Goal: Information Seeking & Learning: Learn about a topic

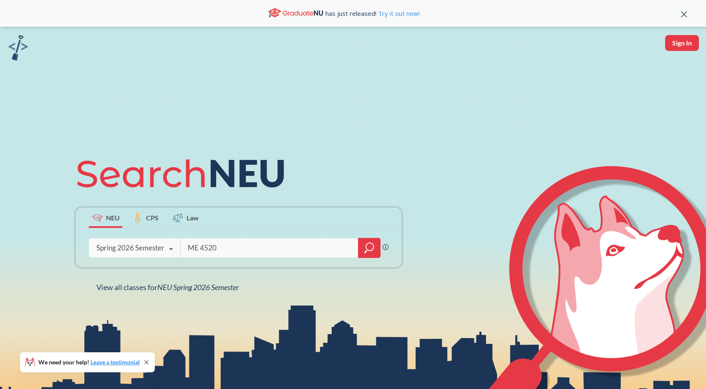
type input "ME 4520"
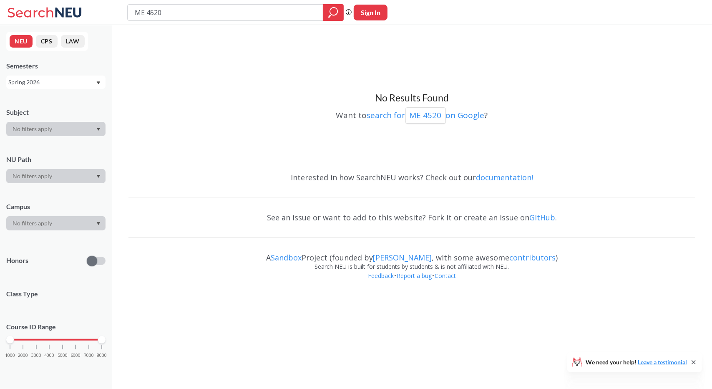
click at [73, 80] on div "Spring 2026" at bounding box center [51, 82] width 87 height 9
click at [62, 122] on div "Fall 2025" at bounding box center [58, 123] width 94 height 9
click at [76, 83] on div "Fall 2025" at bounding box center [51, 82] width 87 height 9
click at [58, 123] on div "Spring 2025" at bounding box center [58, 120] width 94 height 9
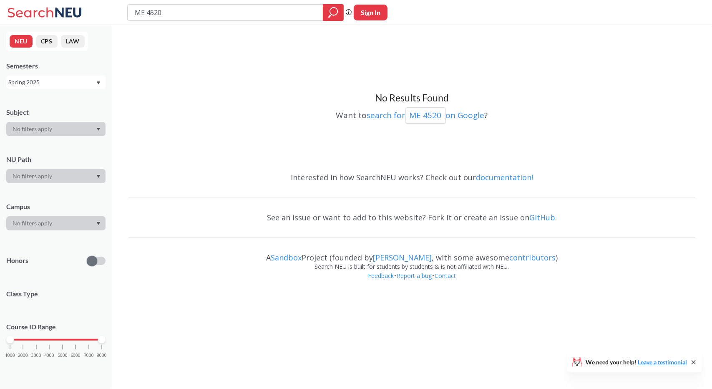
click at [78, 89] on div "NEU CPS LAW Semesters Spring 2025 Subject NU Path Campus Honors Class Type Cour…" at bounding box center [56, 207] width 112 height 364
click at [80, 85] on div "Spring 2025" at bounding box center [51, 82] width 87 height 9
click at [227, 135] on div "No Results Found Want to search for ME 4520 on Google ?" at bounding box center [411, 97] width 567 height 136
click at [188, 10] on input "ME 4520" at bounding box center [225, 12] width 183 height 14
type input "M"
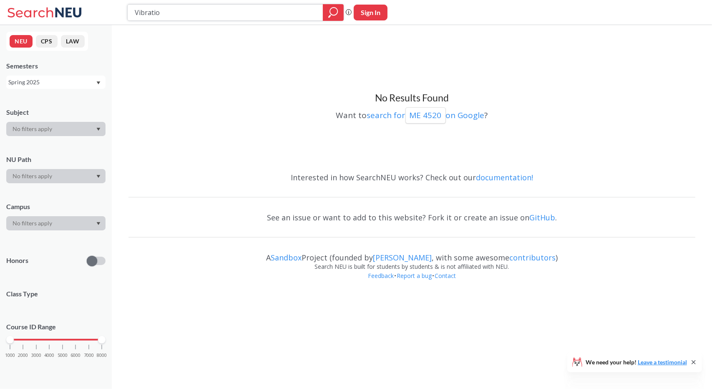
type input "Vibration"
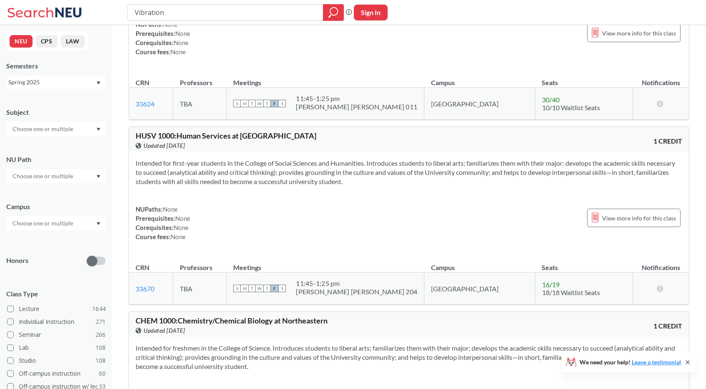
scroll to position [1660, 0]
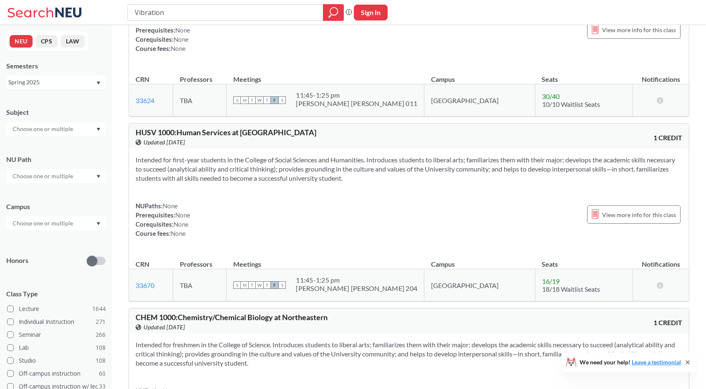
click at [136, 9] on input "Vibration" at bounding box center [225, 12] width 183 height 14
type input "Mechcanical Vibration"
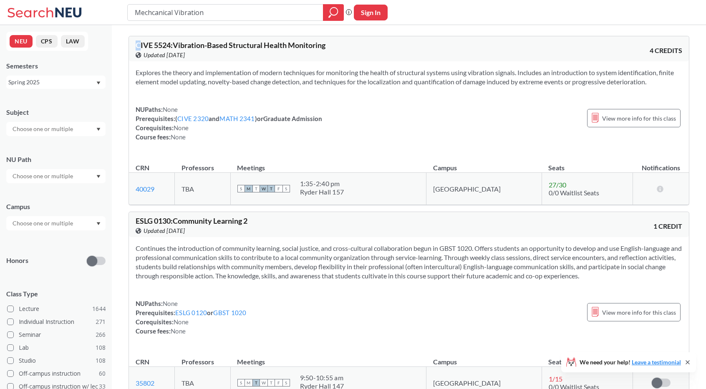
drag, startPoint x: 160, startPoint y: 15, endPoint x: 138, endPoint y: 44, distance: 36.3
click at [138, 44] on span "CIVE 5524 : Vibration-Based Structural Health Monitoring" at bounding box center [231, 44] width 190 height 9
click at [192, 45] on span "CIVE 5524 : Vibration-Based Structural Health Monitoring" at bounding box center [231, 44] width 190 height 9
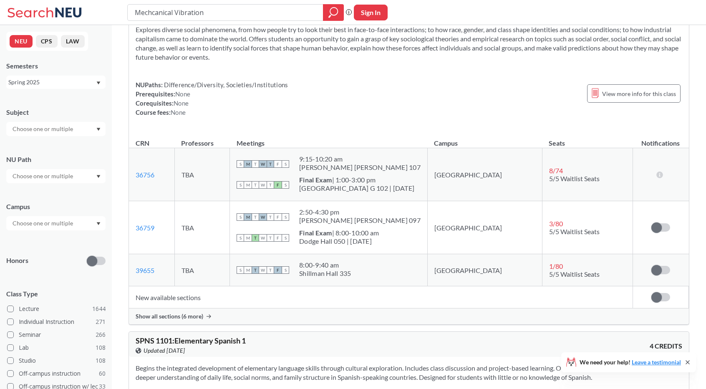
scroll to position [8971, 0]
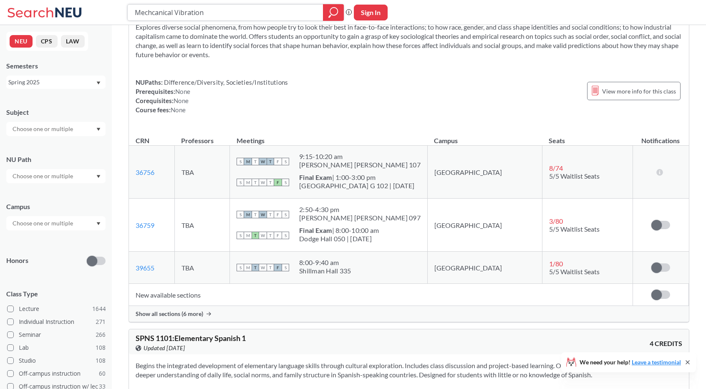
drag, startPoint x: 207, startPoint y: 12, endPoint x: 83, endPoint y: 13, distance: 124.7
click at [83, 13] on div "Mechcanical Vibration Phrase search guarantees the exact search appears in the …" at bounding box center [353, 12] width 706 height 25
type input "4520"
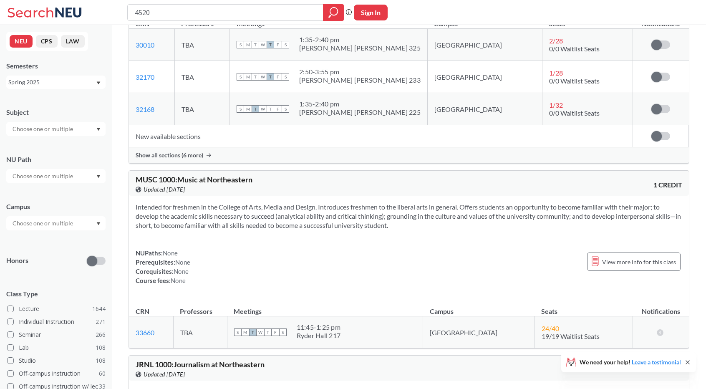
scroll to position [1292, 0]
click at [72, 224] on input "text" at bounding box center [43, 223] width 70 height 10
click at [54, 245] on div "Boston ( 1873 )" at bounding box center [58, 241] width 94 height 9
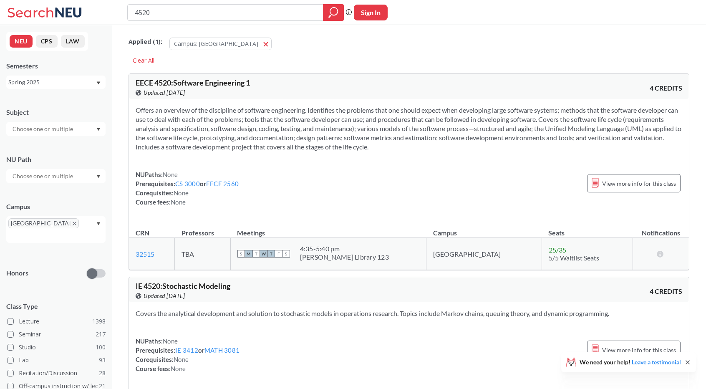
click at [68, 203] on div "Campus" at bounding box center [55, 206] width 99 height 9
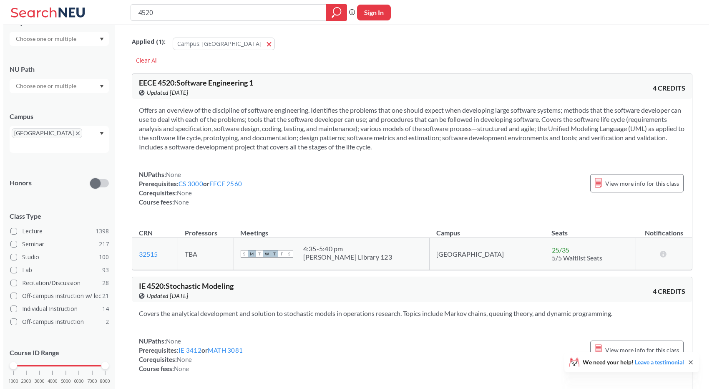
scroll to position [91, 0]
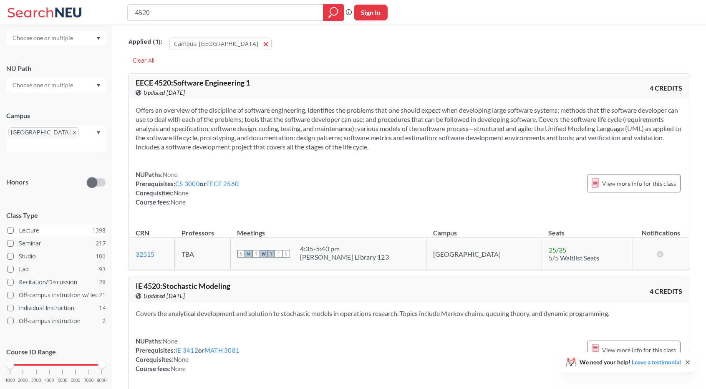
click at [8, 227] on span at bounding box center [10, 230] width 7 height 7
click at [19, 226] on input "Lecture 1398" at bounding box center [22, 229] width 7 height 7
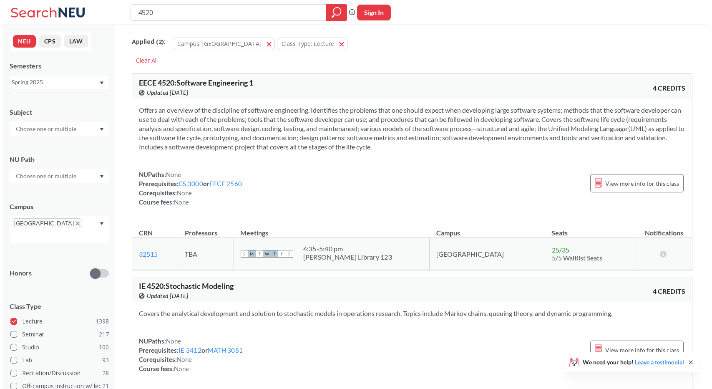
scroll to position [101, 0]
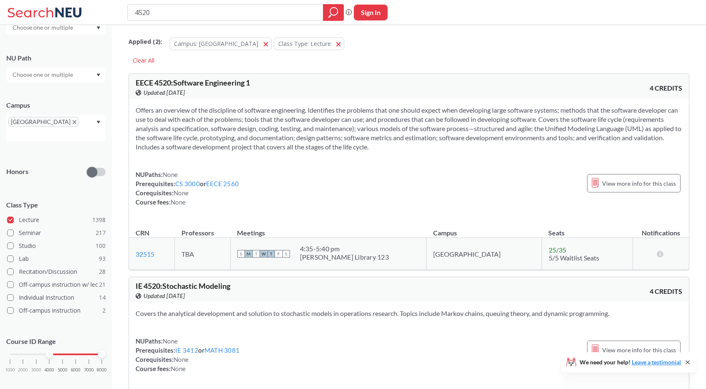
drag, startPoint x: 10, startPoint y: 342, endPoint x: 49, endPoint y: 339, distance: 38.9
click at [49, 339] on div "Course ID Range 1000 2000 3000 4000 5000 6000 7000 8000" at bounding box center [55, 358] width 99 height 60
drag, startPoint x: 102, startPoint y: 342, endPoint x: 56, endPoint y: 340, distance: 45.9
click at [56, 340] on div "Course ID Range 1000 2000 3000 4000 5000 6000 7000 8000" at bounding box center [55, 358] width 99 height 60
drag, startPoint x: 52, startPoint y: 345, endPoint x: 63, endPoint y: 345, distance: 11.7
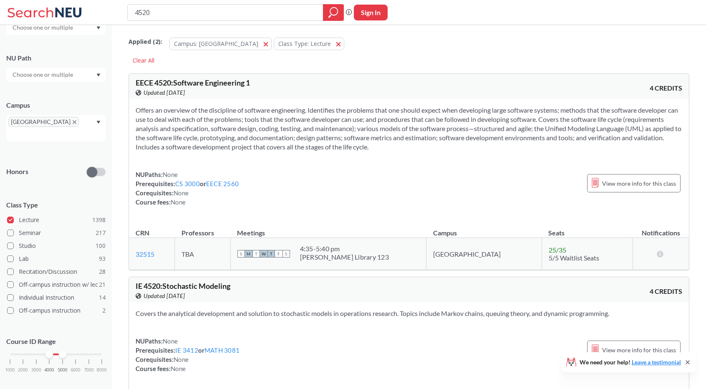
click at [63, 350] on div at bounding box center [63, 354] width 8 height 8
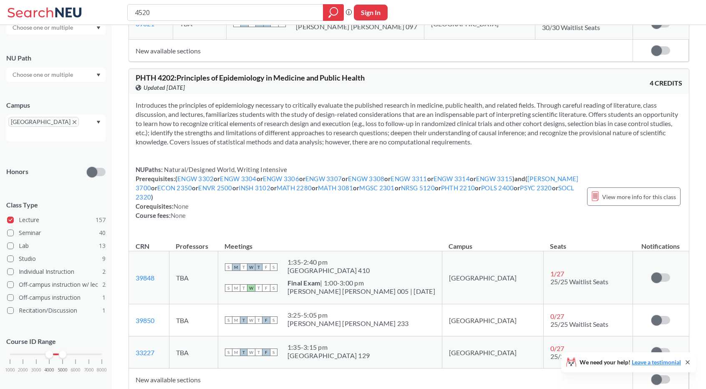
scroll to position [4515, 0]
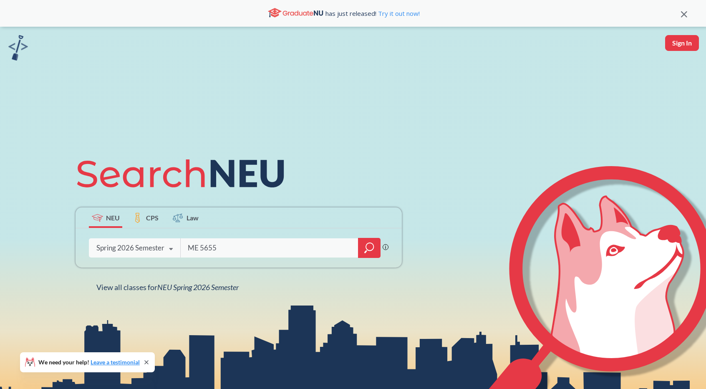
type input "ME 5655"
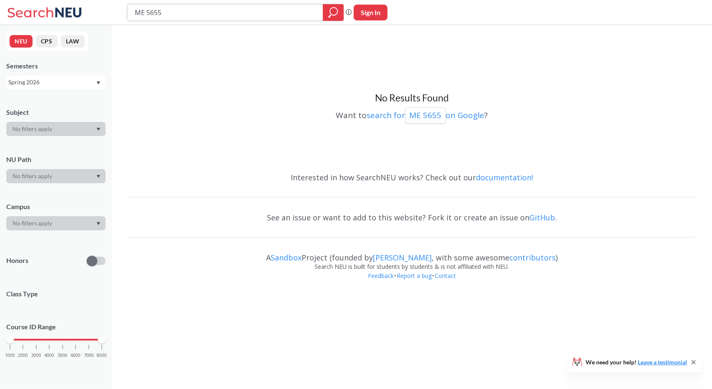
drag, startPoint x: 200, startPoint y: 15, endPoint x: 106, endPoint y: 15, distance: 93.4
click at [106, 15] on div "ME 5655 Phrase search guarantees the exact search appears in the results. Ex. I…" at bounding box center [356, 12] width 712 height 25
paste input "Dynamics and Mechanical Vibration"
type input "Dynamics and Mechanical Vibration"
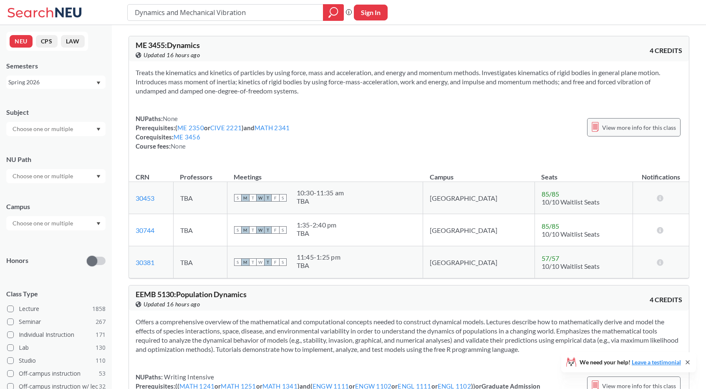
click at [619, 125] on span "View more info for this class" at bounding box center [639, 127] width 74 height 10
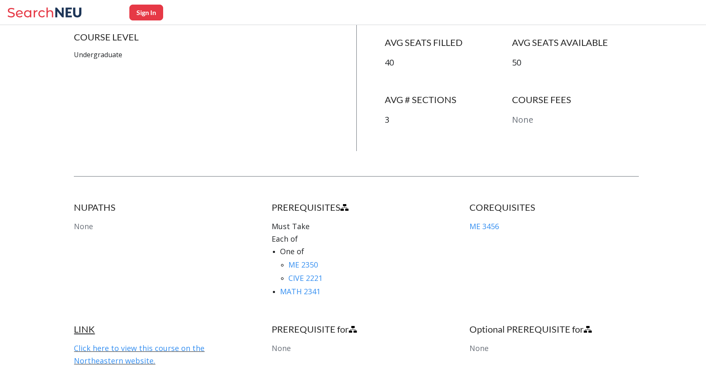
scroll to position [286, 0]
click at [493, 221] on link "ME 3456" at bounding box center [484, 226] width 30 height 10
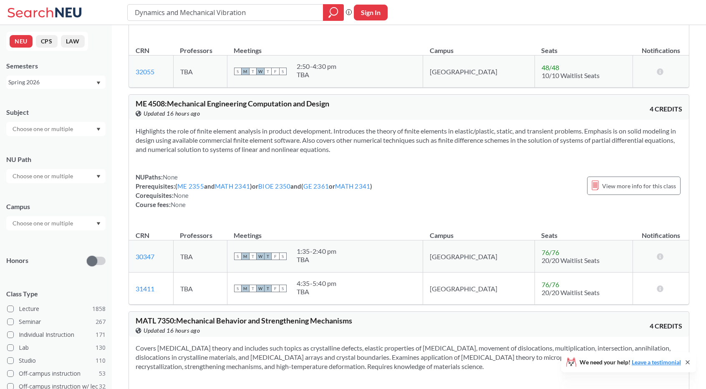
scroll to position [1156, 0]
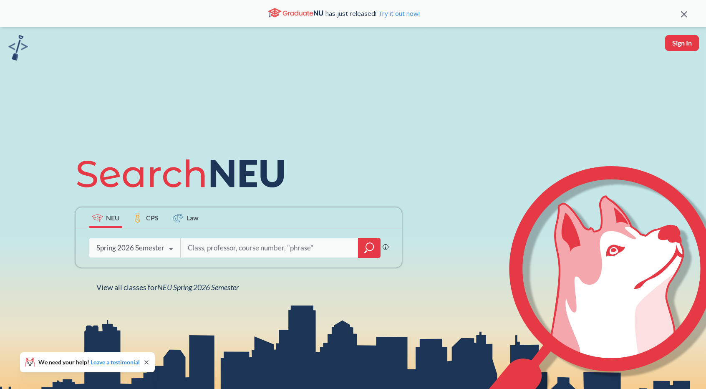
click at [138, 244] on div "Spring 2026 Semester" at bounding box center [130, 247] width 68 height 9
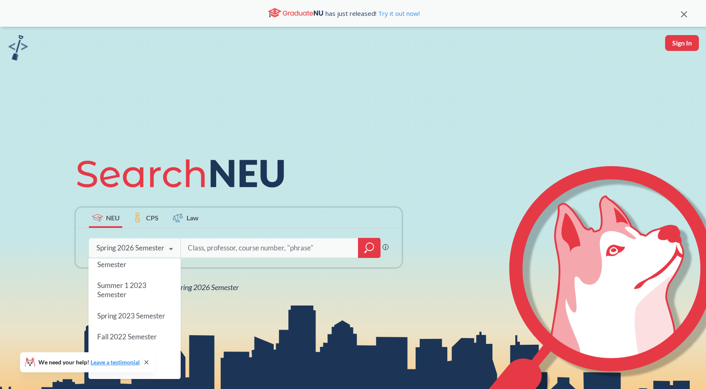
scroll to position [358, 0]
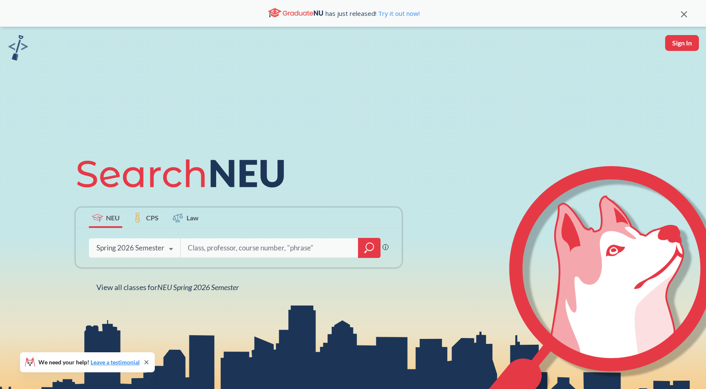
click at [146, 361] on icon at bounding box center [146, 362] width 7 height 7
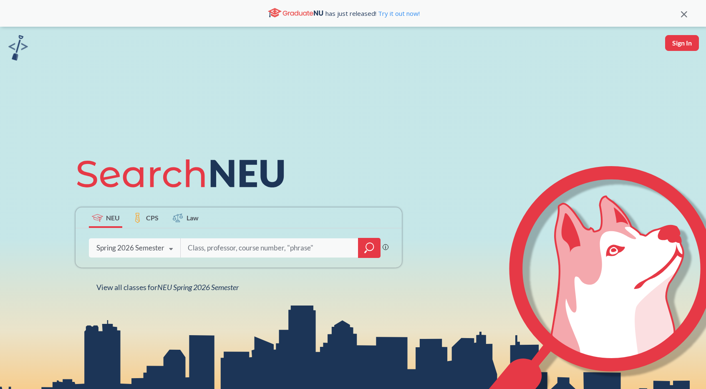
click at [132, 243] on div "Spring 2026 Semester Spring 2026 Semester Fall 2025 Semester Summer 2 2025 Seme…" at bounding box center [134, 247] width 91 height 21
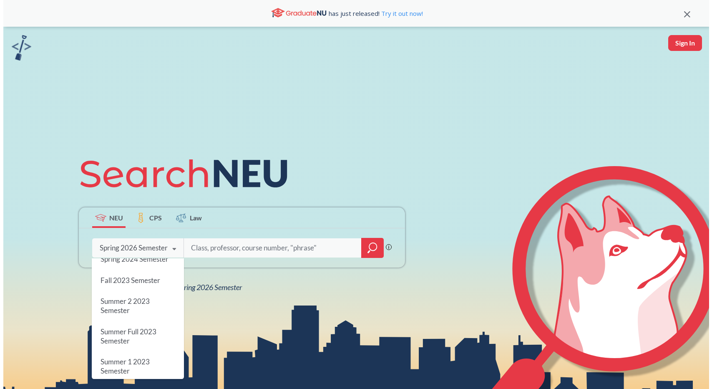
scroll to position [272, 0]
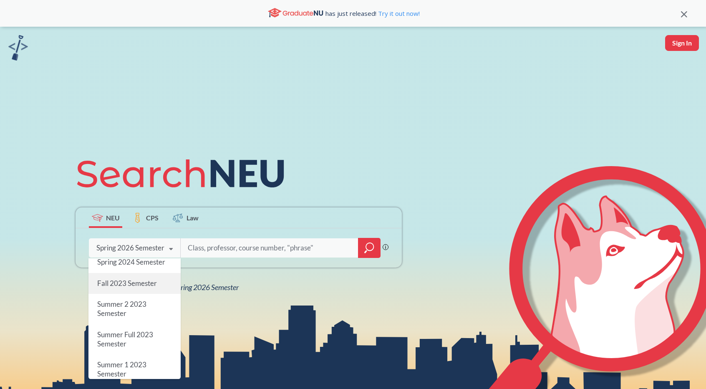
click at [115, 289] on div "Fall 2023 Semester" at bounding box center [134, 283] width 92 height 21
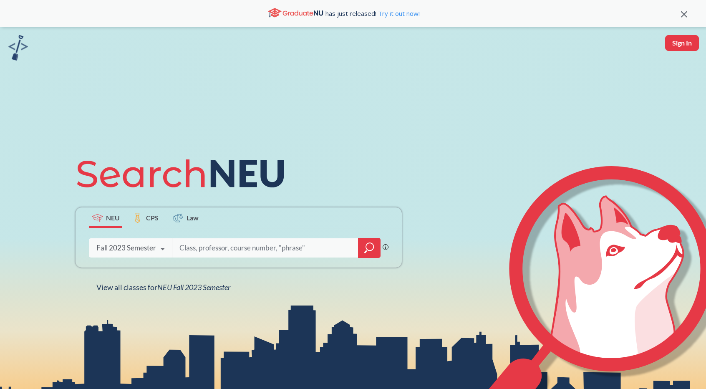
click at [206, 249] on input "search" at bounding box center [264, 248] width 173 height 18
type input "ME4520"
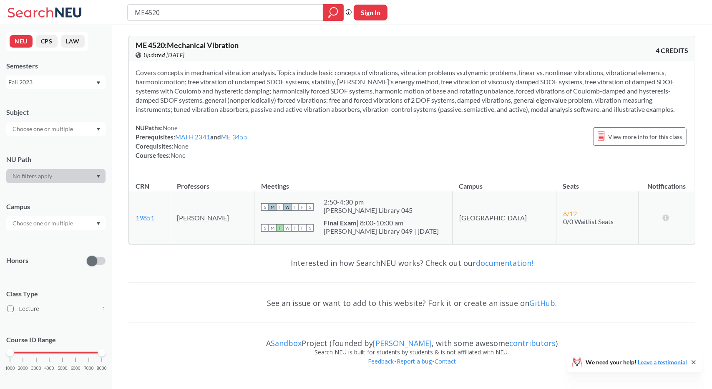
click at [64, 86] on div "Fall 2023" at bounding box center [51, 82] width 87 height 9
click at [72, 121] on div "Spring 2023" at bounding box center [55, 115] width 99 height 23
